Goal: Find contact information: Find contact information

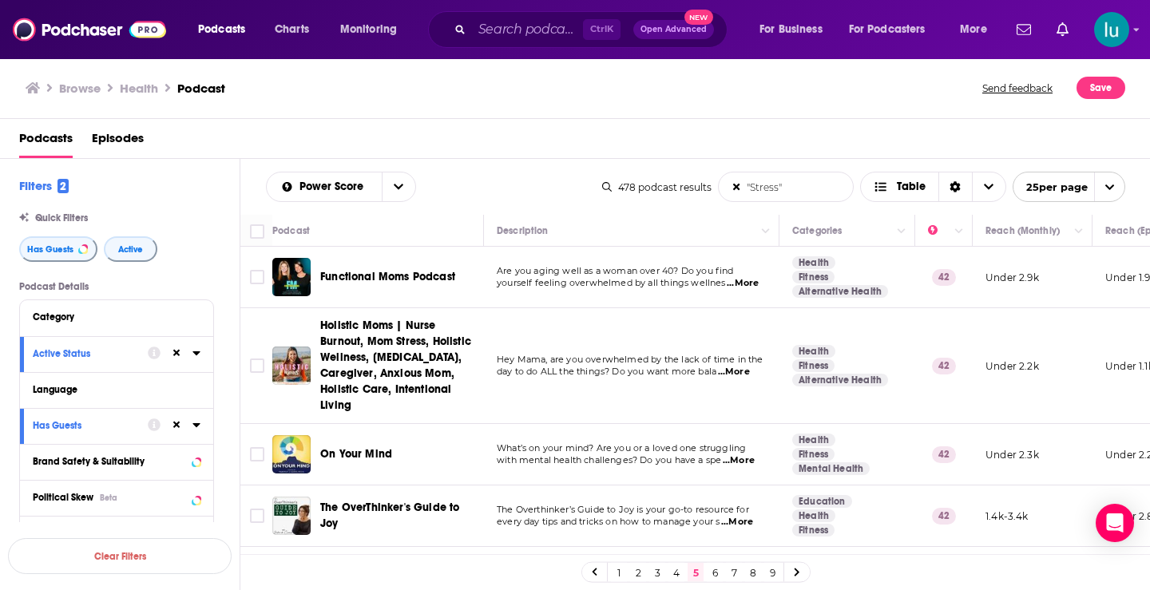
scroll to position [402, 0]
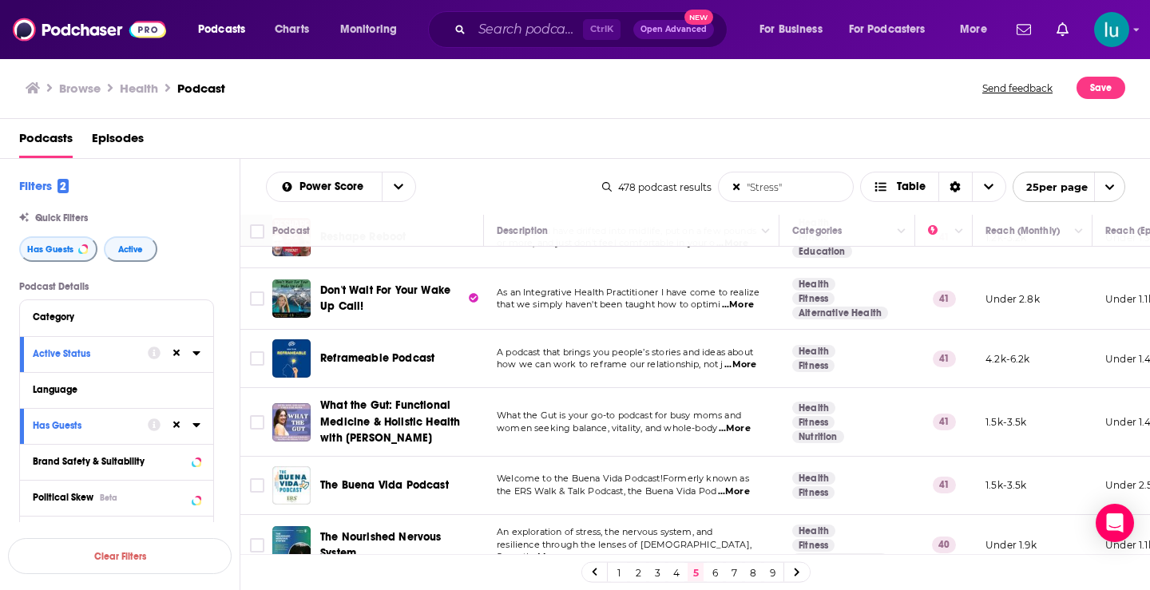
click at [746, 304] on span "...More" at bounding box center [738, 305] width 32 height 13
click at [688, 515] on td "An exploration of stress, the nervous system, and resilience through the lenses…" at bounding box center [632, 546] width 296 height 62
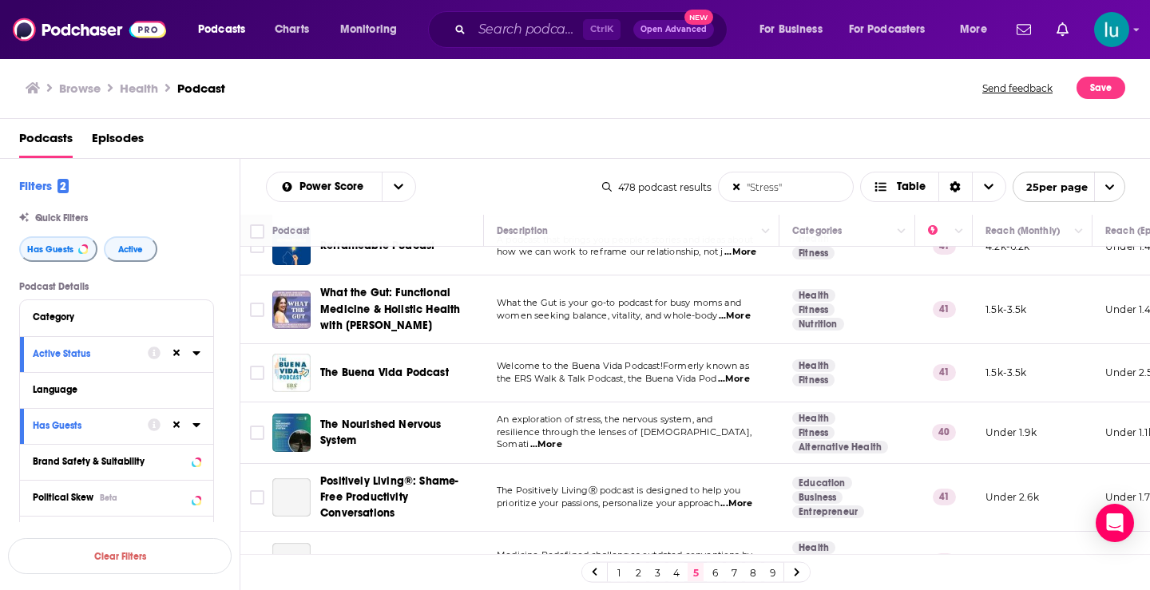
scroll to position [544, 0]
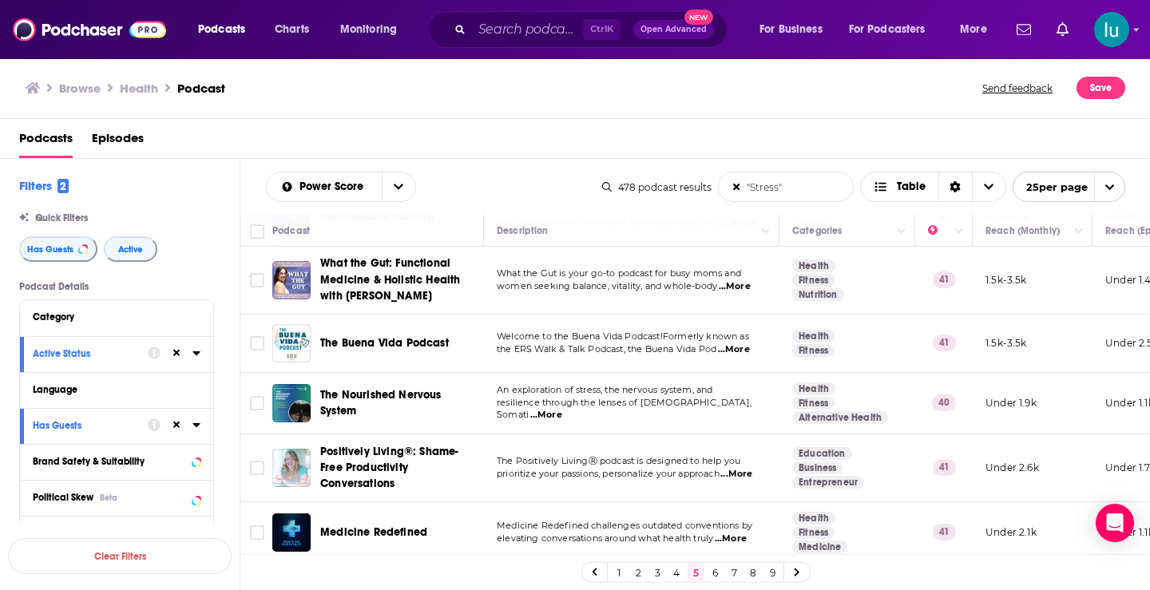
click at [562, 409] on span "...More" at bounding box center [546, 415] width 32 height 13
click at [745, 475] on span "...More" at bounding box center [737, 474] width 32 height 13
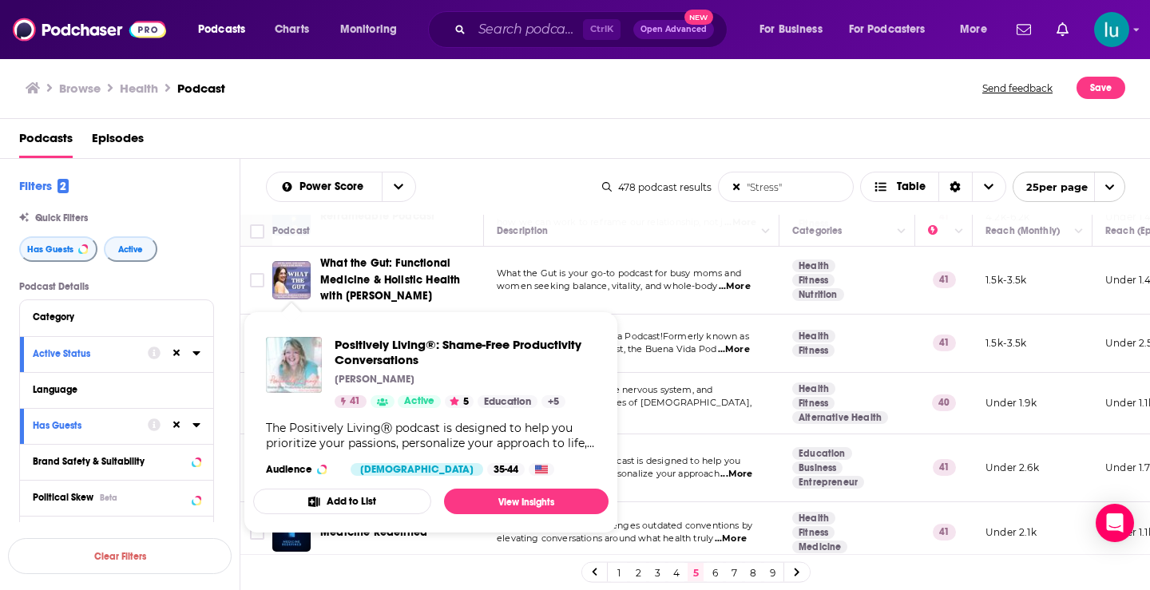
drag, startPoint x: 289, startPoint y: 471, endPoint x: 236, endPoint y: 345, distance: 136.8
click at [236, 345] on div "Podcast Details Category Active Status Language Has Guests Brand Safety & Suita…" at bounding box center [129, 565] width 220 height 568
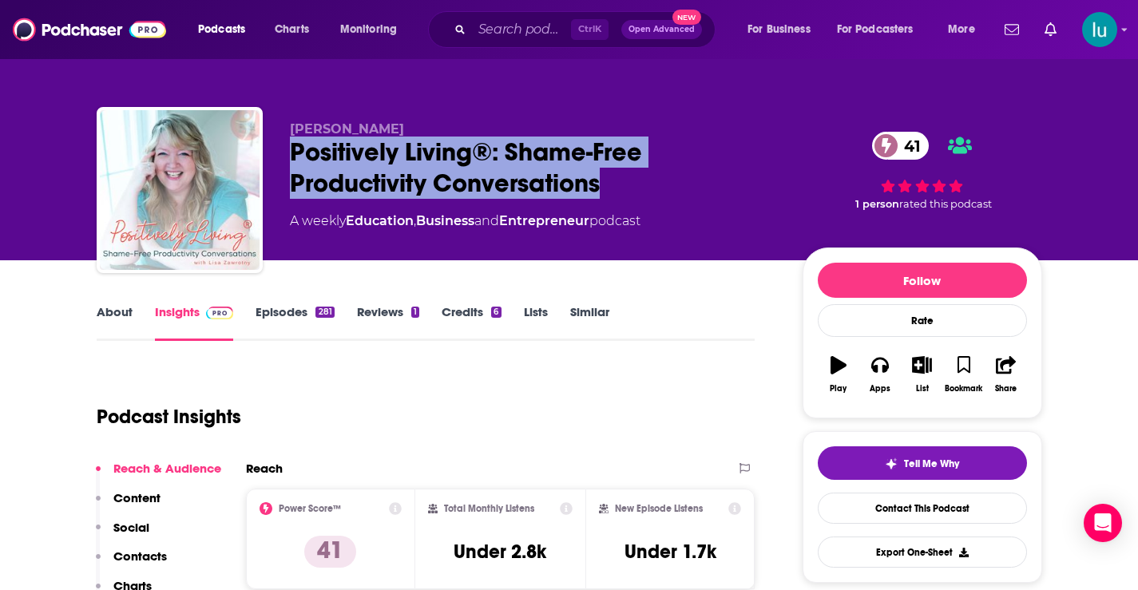
drag, startPoint x: 292, startPoint y: 141, endPoint x: 621, endPoint y: 179, distance: 330.6
click at [621, 179] on div "Positively Living®: Shame-Free Productivity Conversations 41" at bounding box center [533, 168] width 487 height 62
copy h2 "Positively Living®: Shame-Free Productivity Conversations"
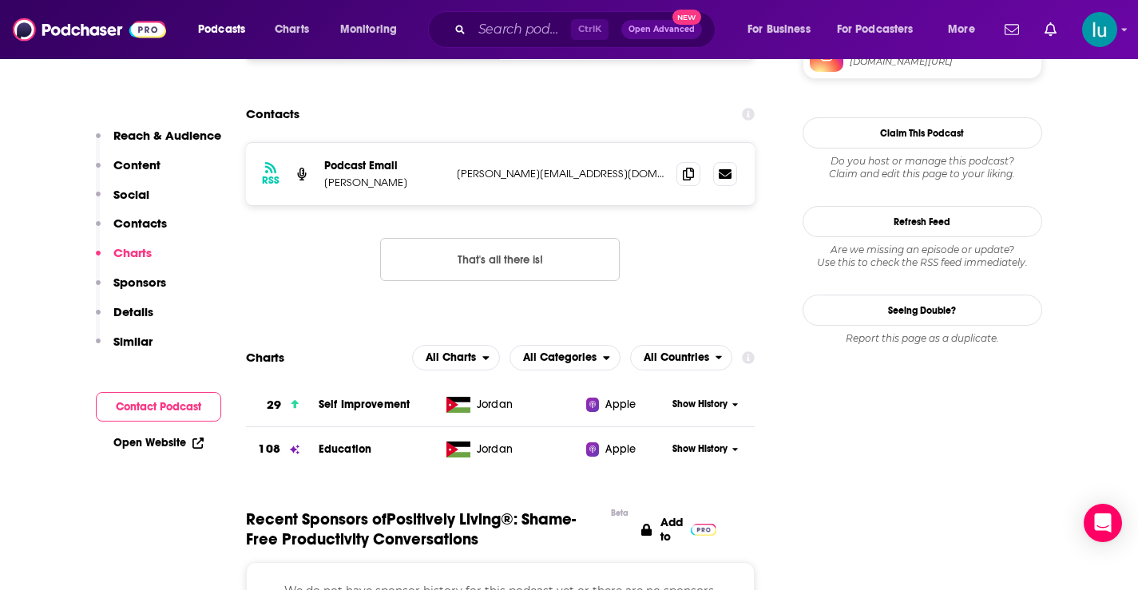
scroll to position [1389, 0]
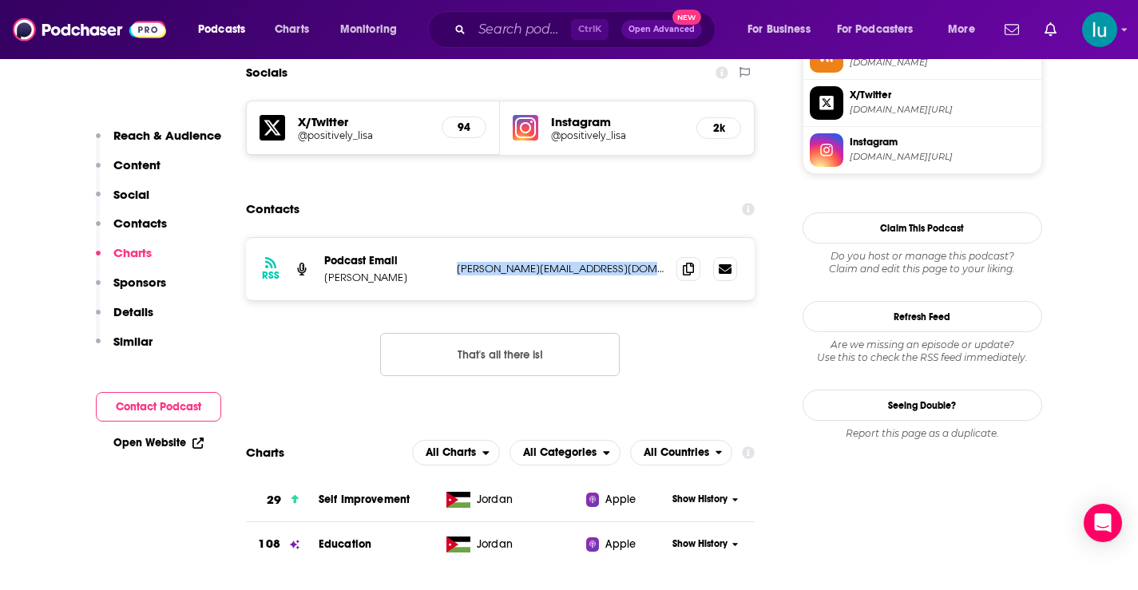
drag, startPoint x: 645, startPoint y: 205, endPoint x: 444, endPoint y: 208, distance: 200.5
click at [444, 238] on div "RSS Podcast Email Lisa Zawrotny lisa.positivelyproductive@gmail.com lisa.positi…" at bounding box center [501, 269] width 510 height 62
copy div "lisa.positivelyproductive@gmail.com"
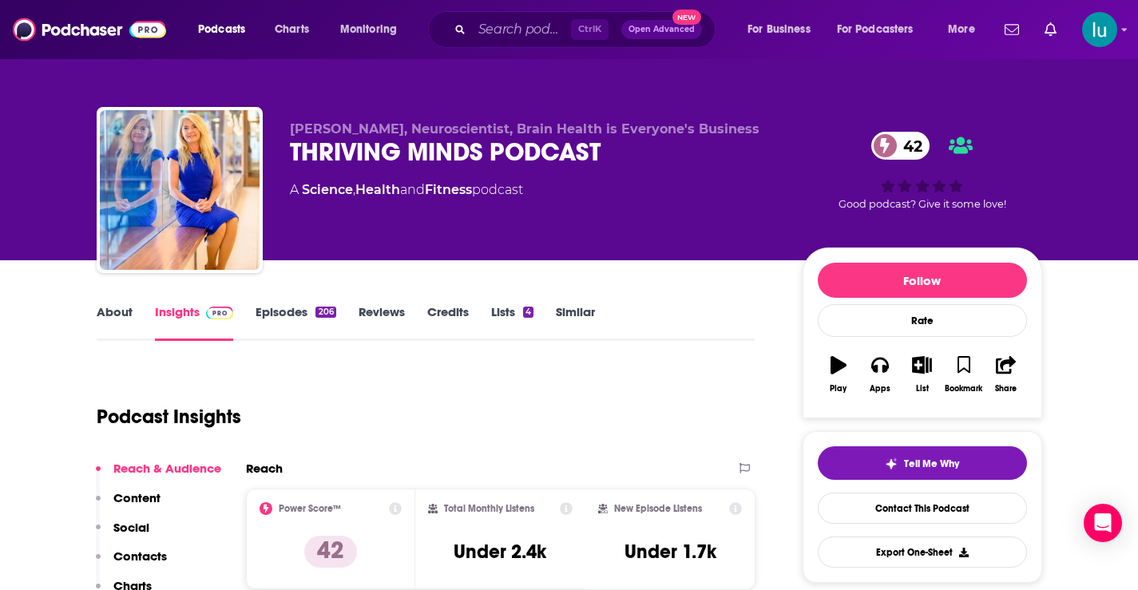
click at [112, 308] on link "About" at bounding box center [115, 322] width 36 height 37
